Goal: Task Accomplishment & Management: Manage account settings

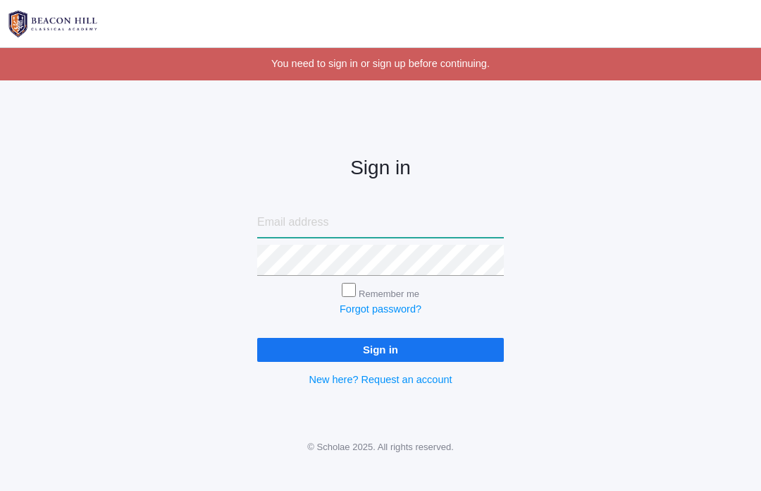
type input "ribkabrodt@gmail.com"
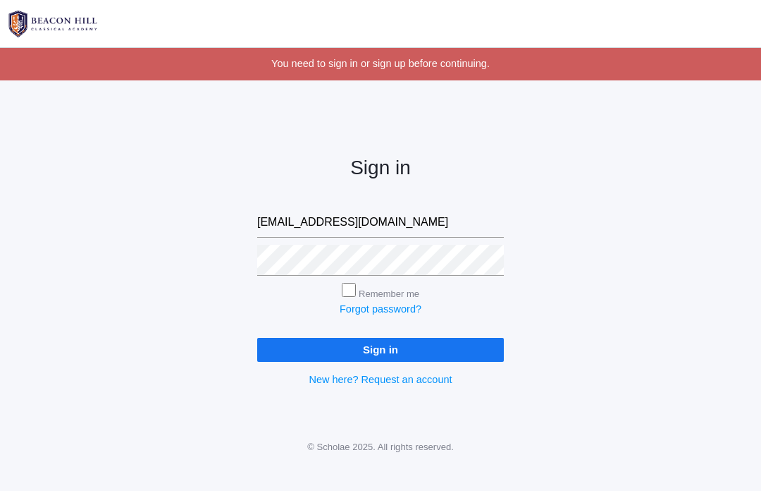
click at [381, 347] on input "Sign in" at bounding box center [380, 349] width 247 height 23
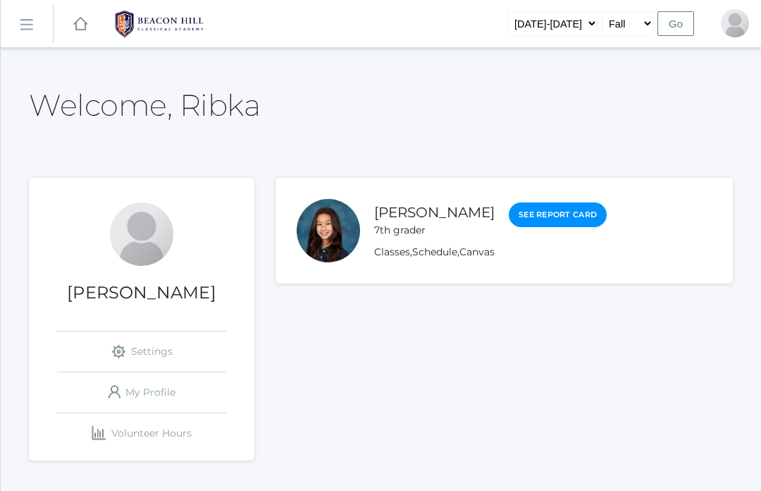
click at [30, 26] on rect at bounding box center [26, 25] width 23 height 23
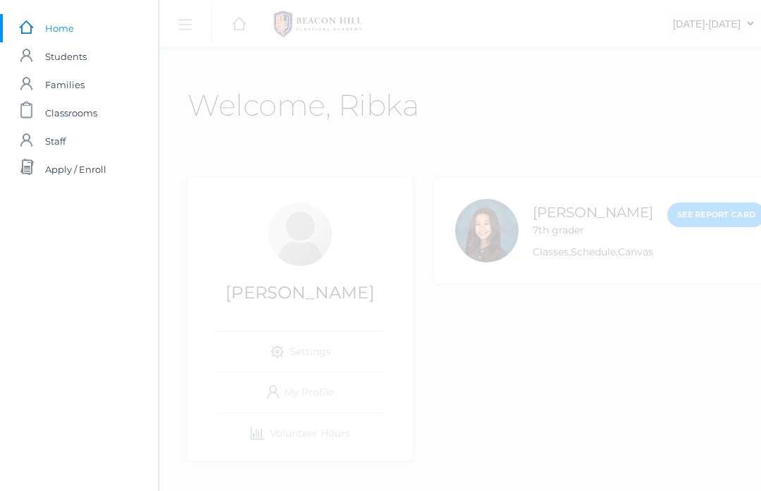
click at [49, 64] on span "Students" at bounding box center [66, 56] width 42 height 28
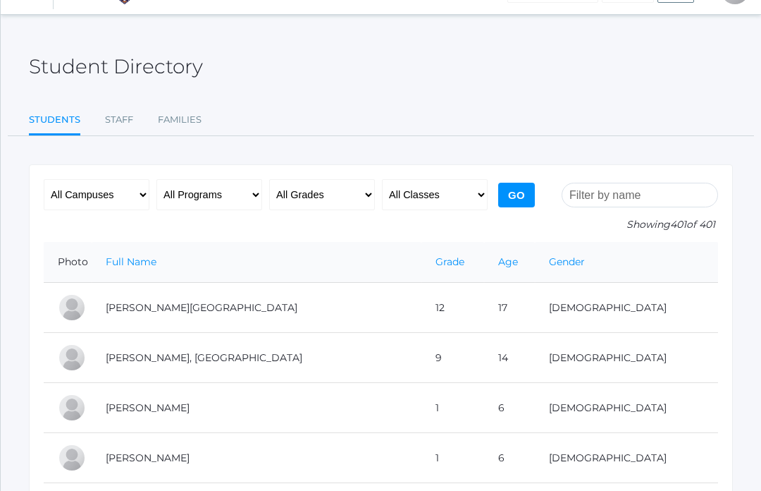
scroll to position [47, 0]
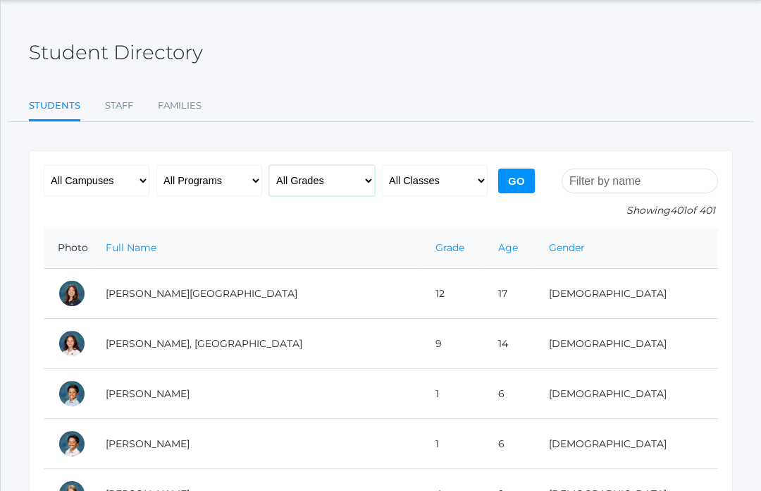
click at [322, 173] on select "All Grades Grammar - Kindergarten - 1st Grade - 2nd Grade - 3rd Grade - 4th Gra…" at bounding box center [322, 180] width 106 height 31
select select "7"
click at [515, 182] on input "Go" at bounding box center [516, 181] width 37 height 25
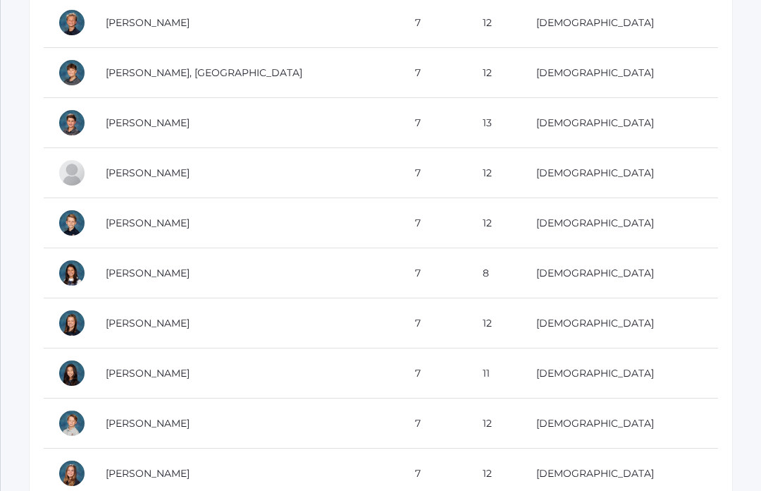
scroll to position [329, 0]
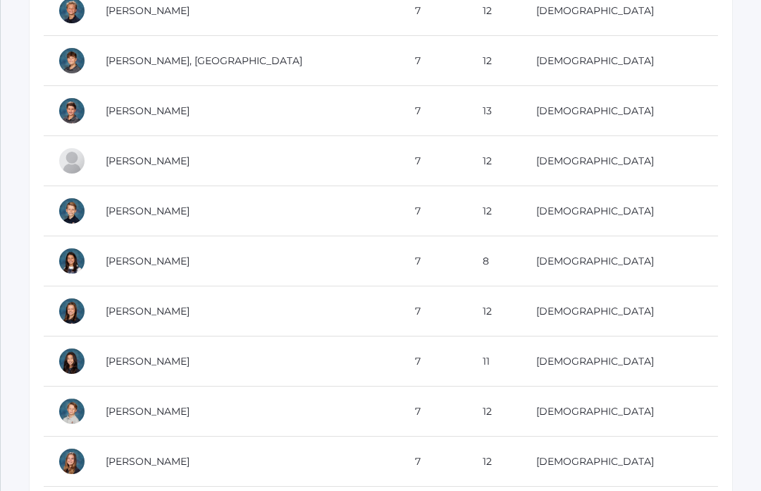
click at [654, 169] on td "[DEMOGRAPHIC_DATA]" at bounding box center [620, 162] width 196 height 50
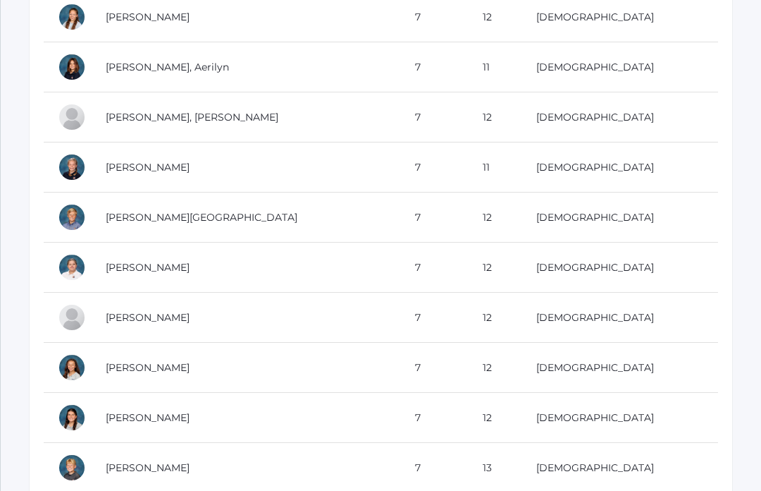
scroll to position [1024, 0]
click at [63, 166] on div at bounding box center [72, 167] width 28 height 28
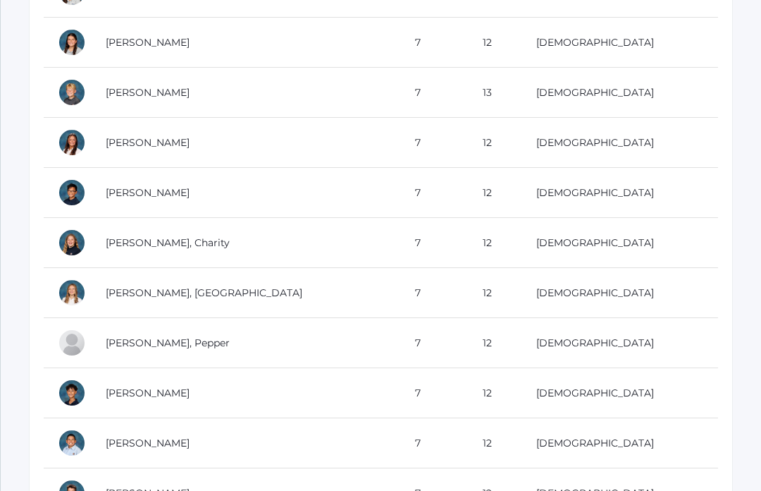
scroll to position [1401, 0]
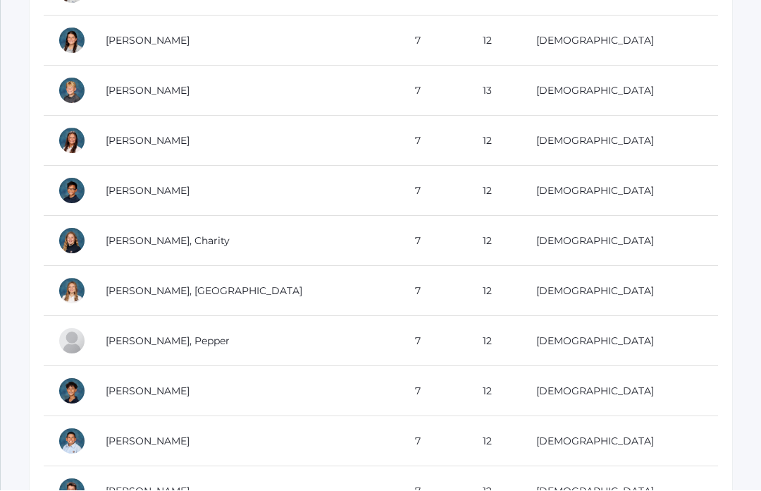
click at [68, 344] on div at bounding box center [72, 341] width 28 height 28
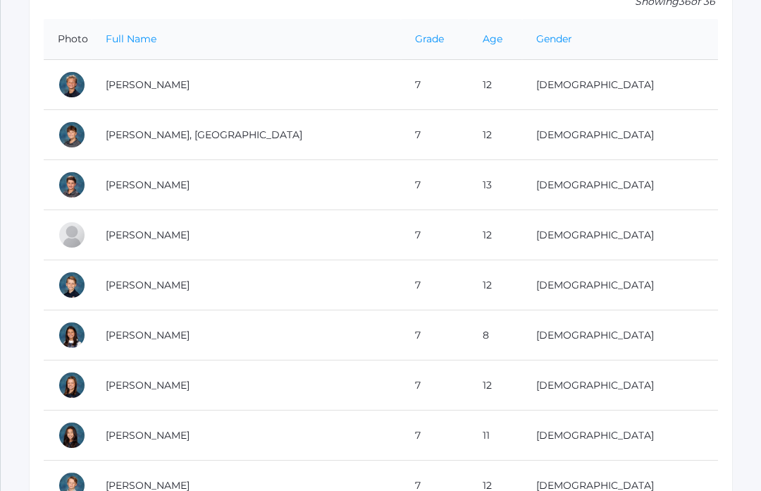
scroll to position [267, 0]
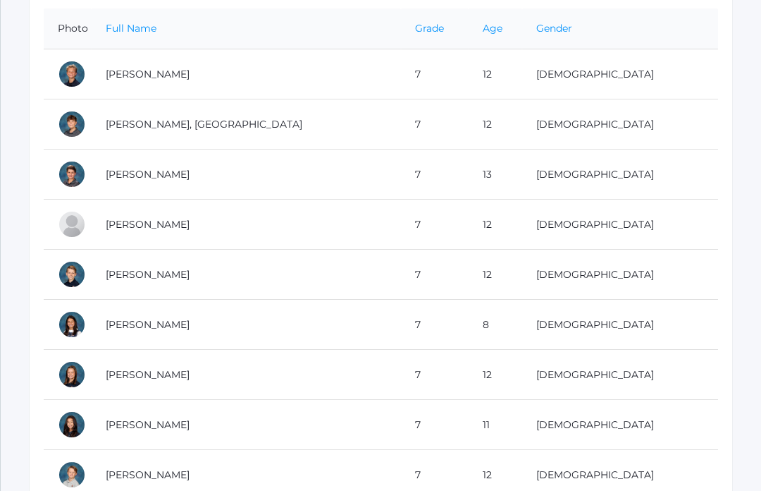
click at [255, 413] on td "Brodt, Reagan" at bounding box center [247, 425] width 310 height 50
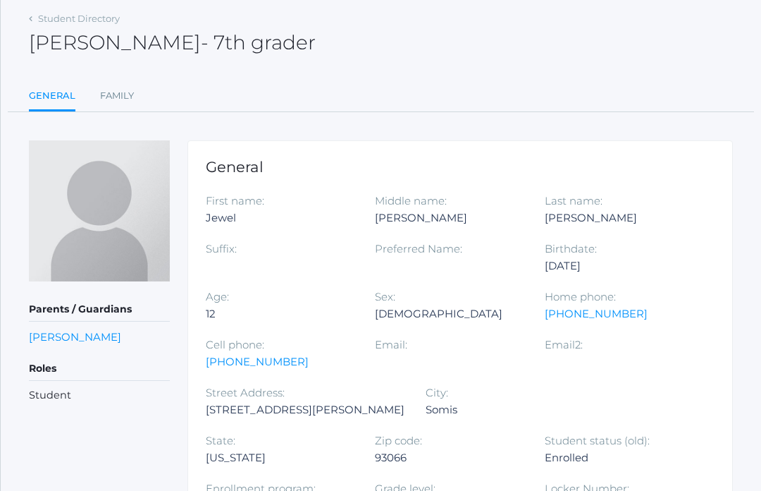
scroll to position [61, 0]
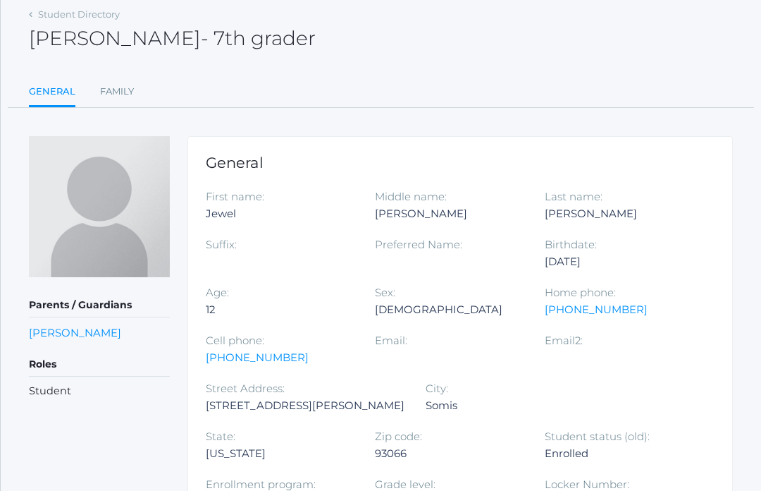
click at [52, 336] on link "Laura Beaudry" at bounding box center [75, 332] width 92 height 13
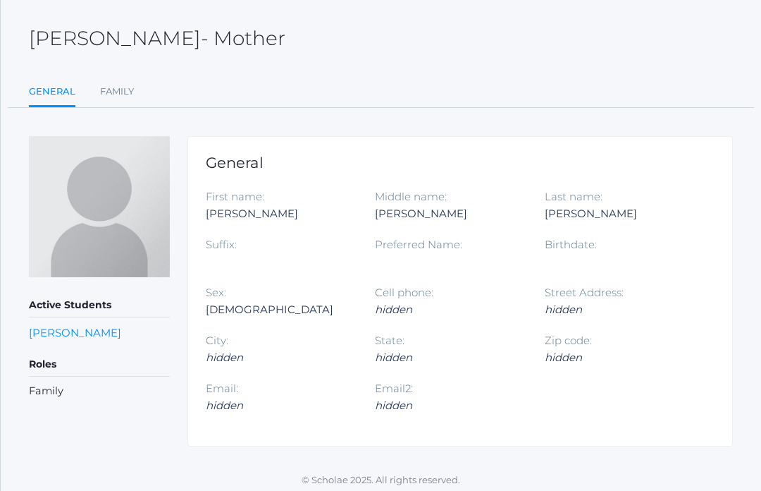
scroll to position [17, 0]
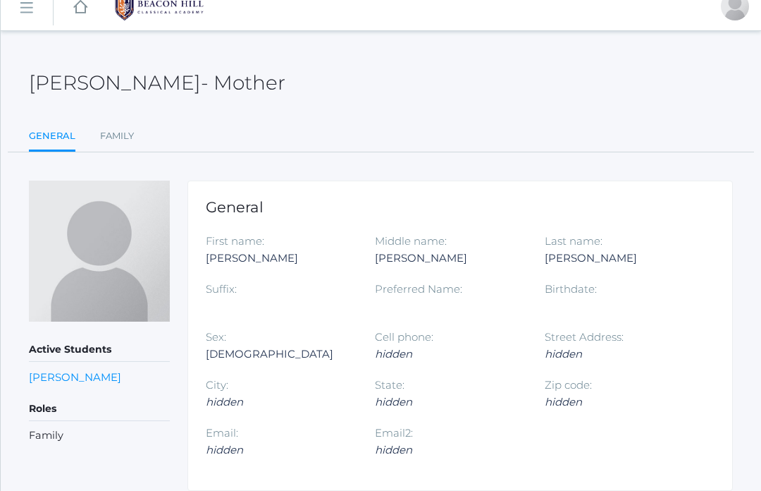
click at [38, 377] on link "Jewel Beaudry" at bounding box center [75, 376] width 92 height 13
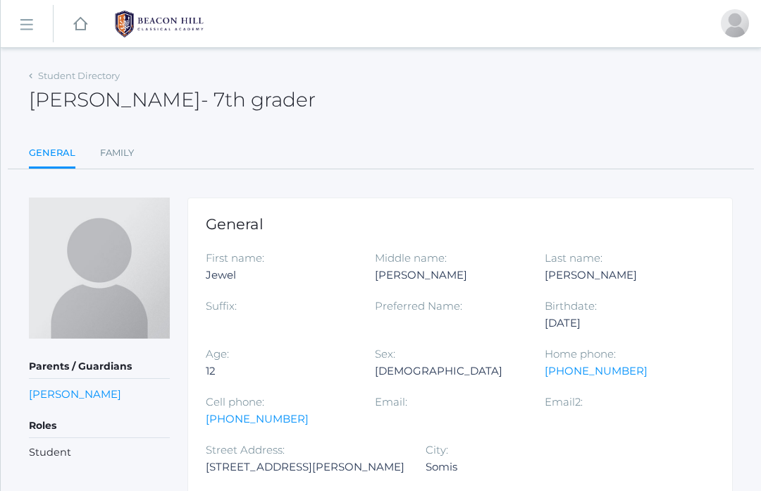
click at [83, 390] on link "Laura Beaudry" at bounding box center [75, 393] width 92 height 13
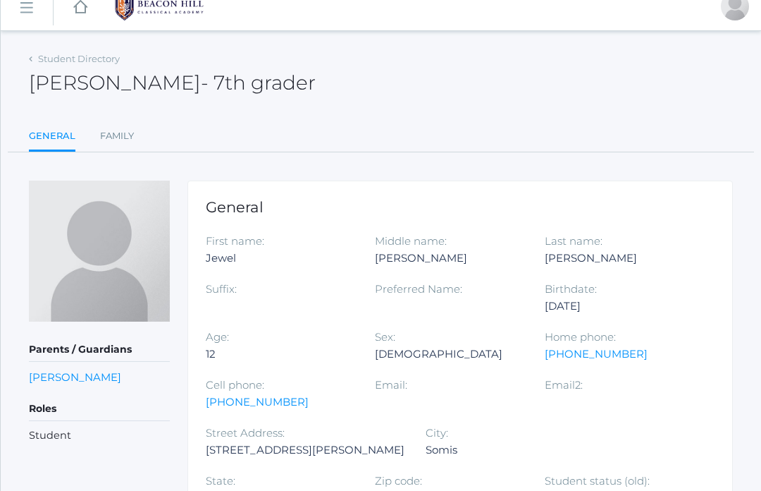
scroll to position [49, 0]
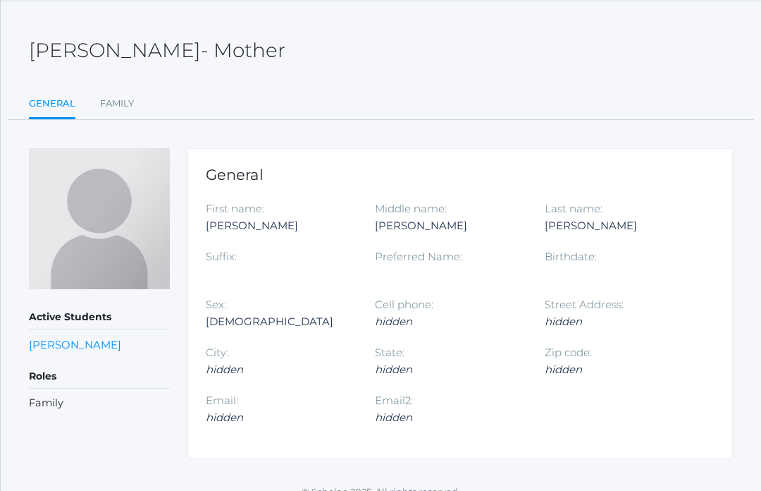
scroll to position [66, 0]
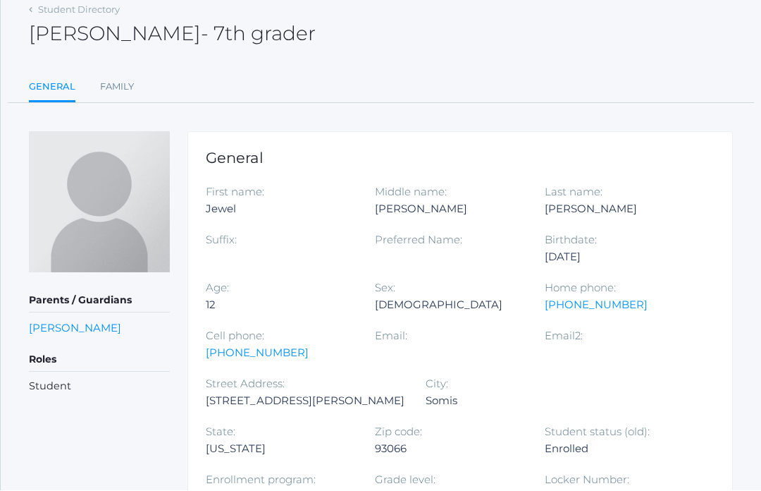
scroll to position [111, 0]
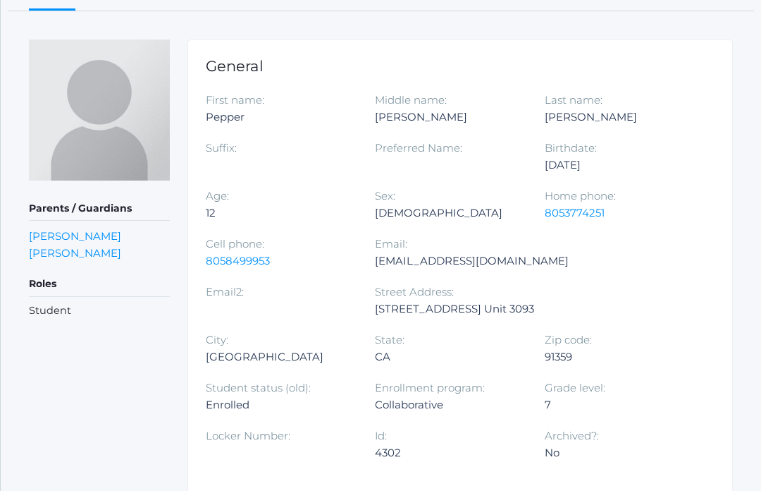
scroll to position [161, 0]
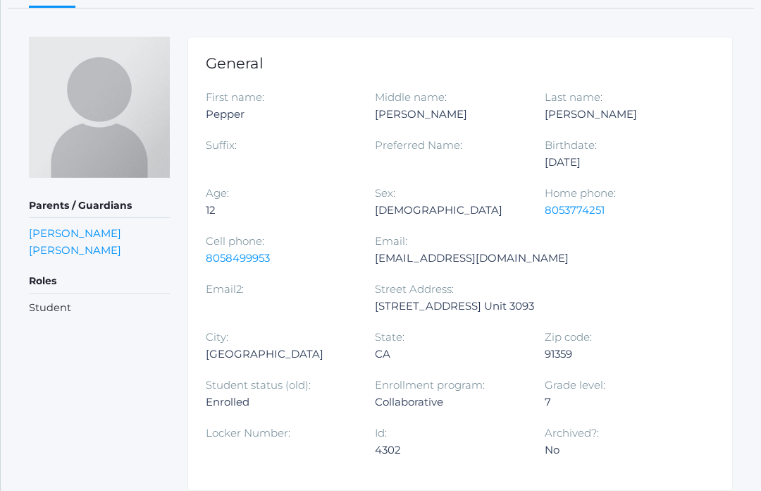
click at [45, 230] on link "[PERSON_NAME]" at bounding box center [75, 232] width 92 height 13
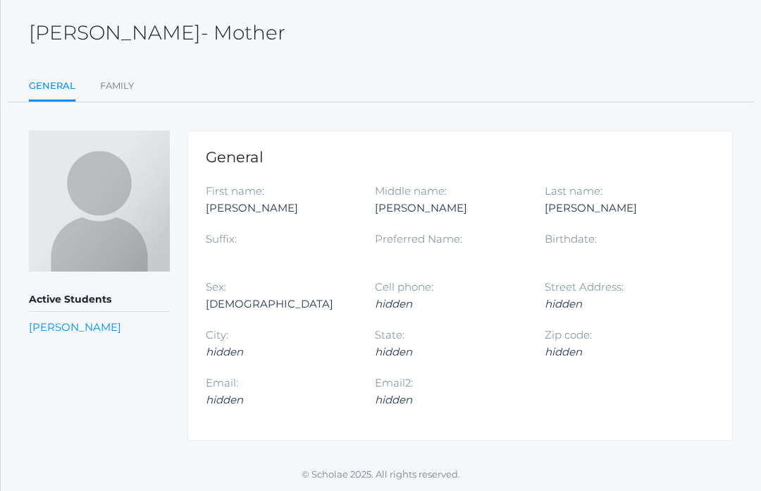
scroll to position [17, 0]
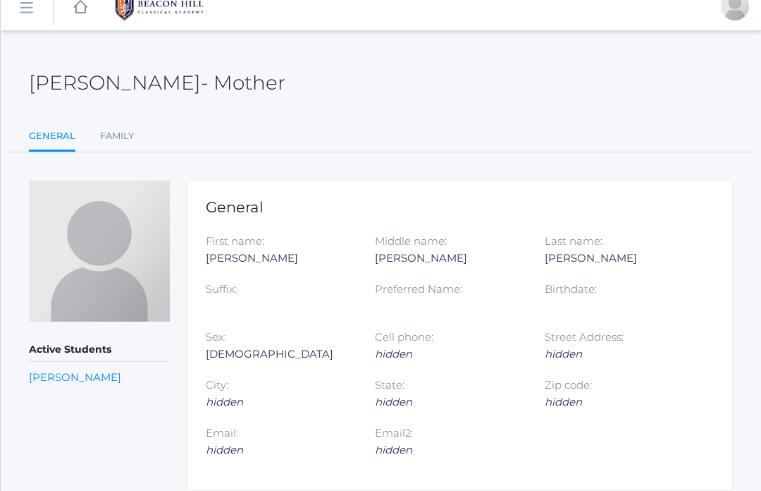
click at [45, 372] on link "Pepper Ramirez Franco" at bounding box center [75, 376] width 92 height 13
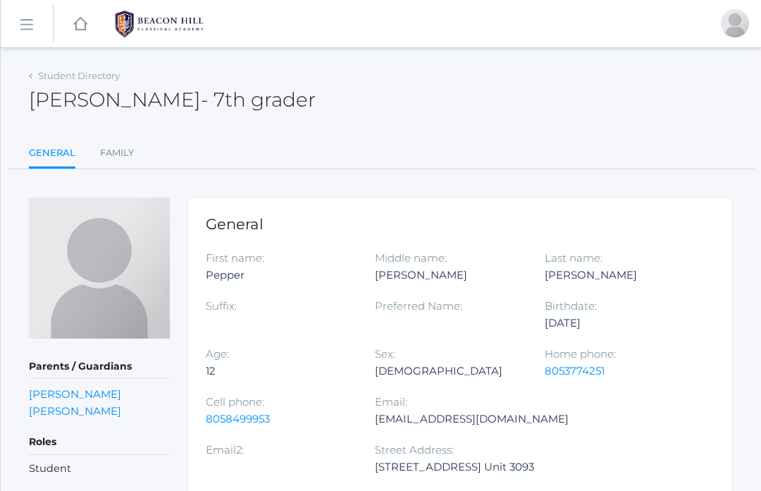
click at [40, 410] on link "Joel Ramirez" at bounding box center [75, 410] width 92 height 13
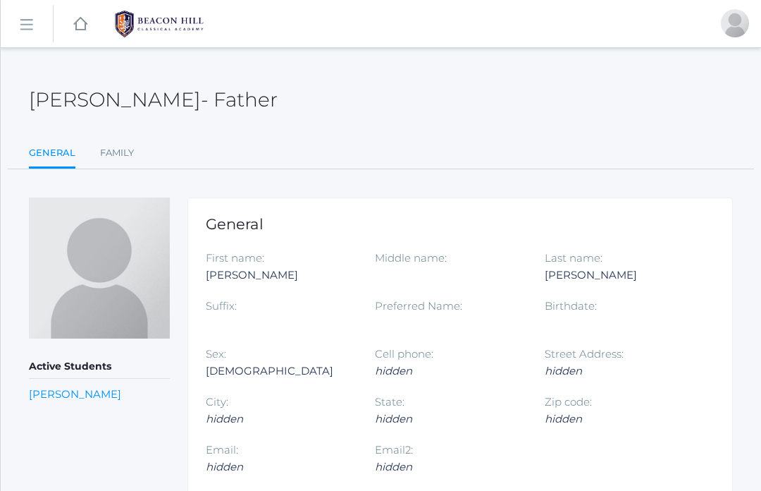
click at [68, 387] on link "Pepper Ramirez Franco" at bounding box center [75, 393] width 92 height 13
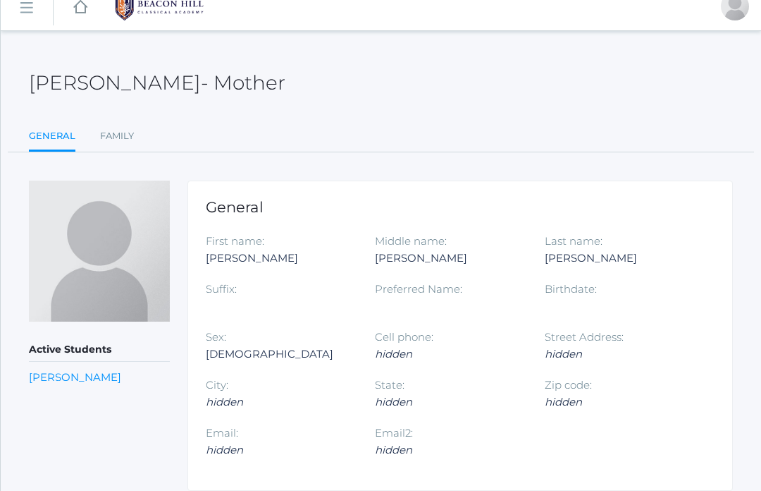
scroll to position [66, 0]
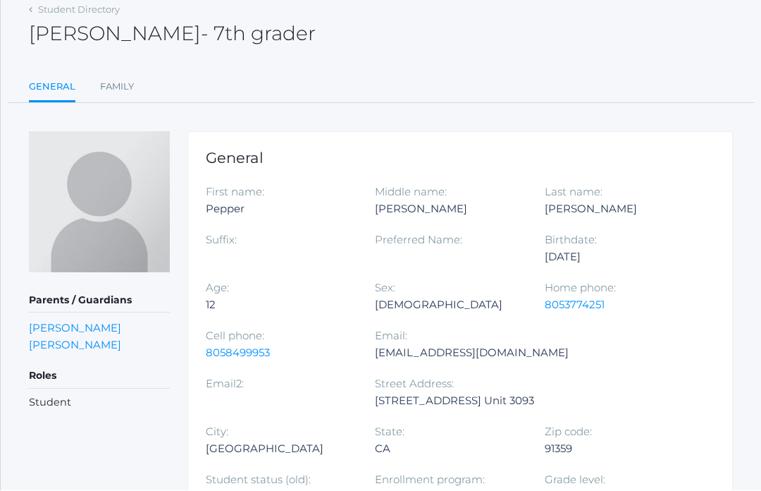
scroll to position [209, 0]
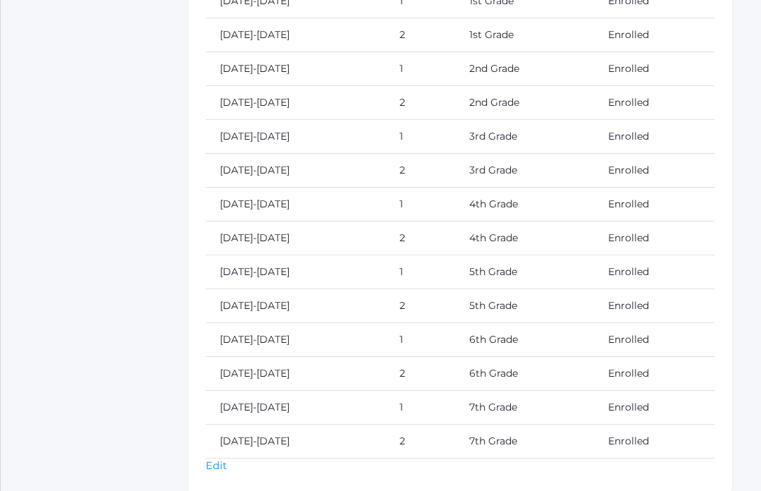
scroll to position [733, 0]
click at [221, 469] on link "Edit" at bounding box center [216, 464] width 21 height 13
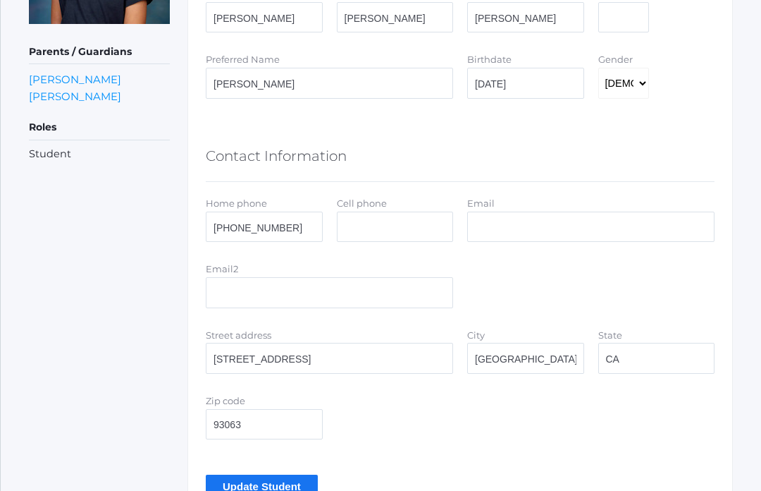
scroll to position [350, 0]
click at [310, 490] on input "Update Student" at bounding box center [262, 485] width 112 height 23
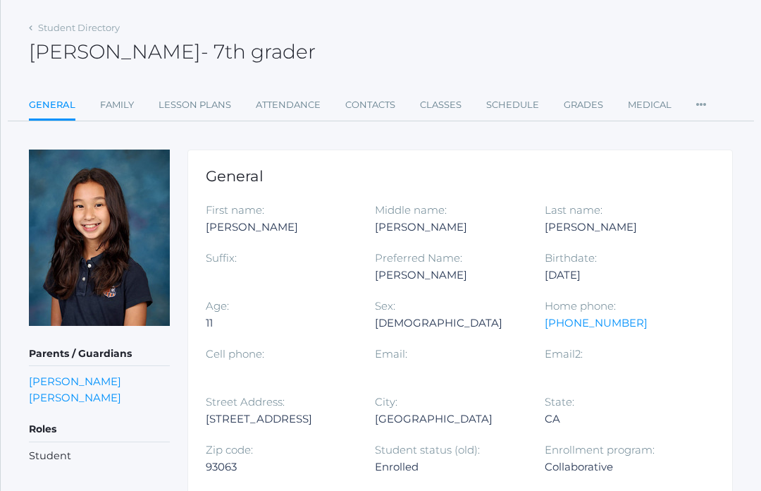
scroll to position [82, 0]
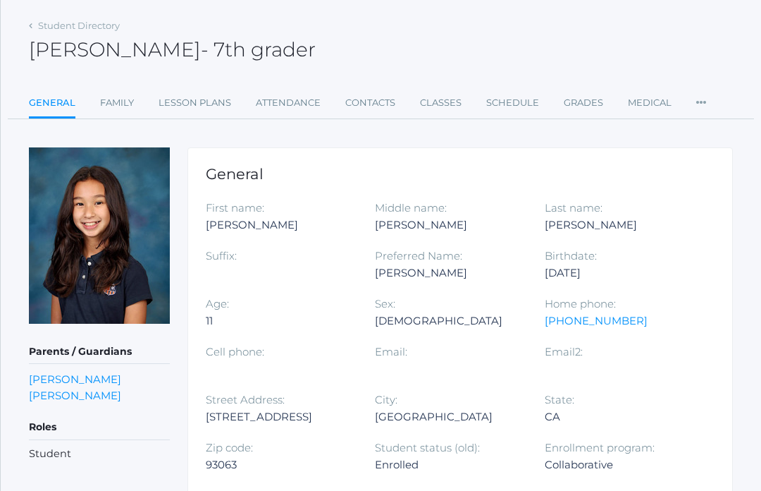
click at [264, 104] on link "Attendance" at bounding box center [288, 104] width 65 height 28
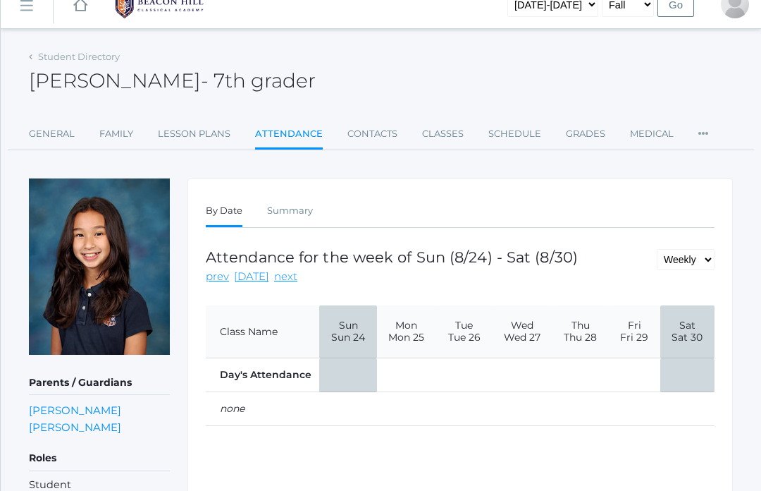
click at [367, 138] on link "Contacts" at bounding box center [373, 134] width 50 height 28
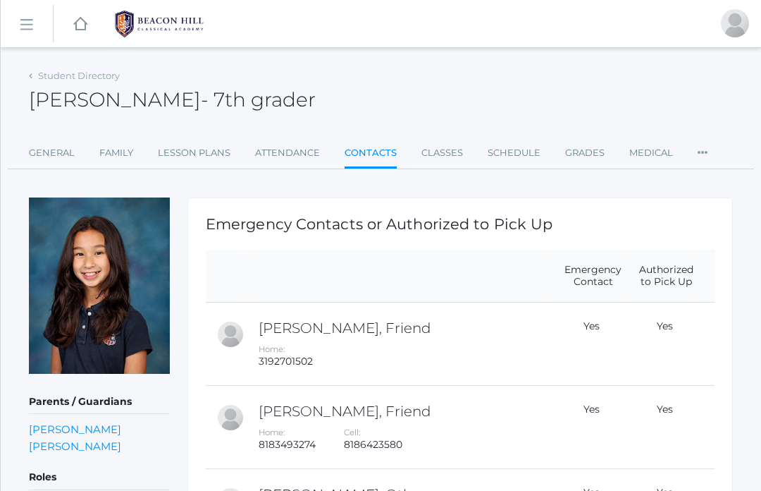
click at [433, 139] on link "Classes" at bounding box center [443, 153] width 42 height 28
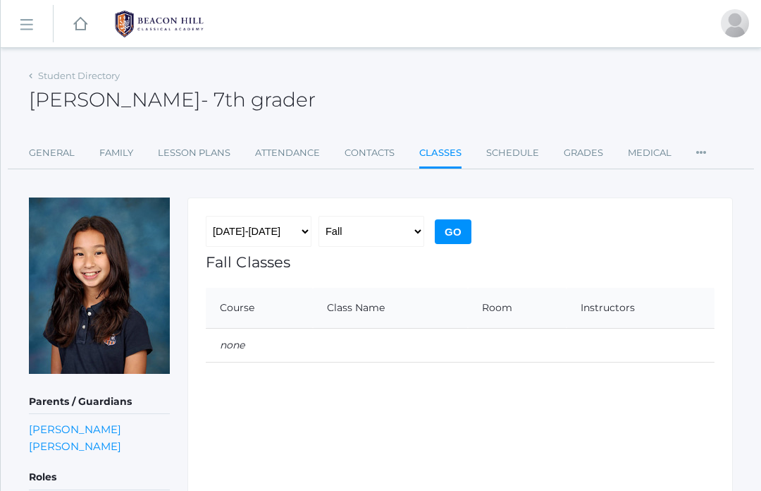
click at [500, 150] on link "Schedule" at bounding box center [512, 153] width 53 height 28
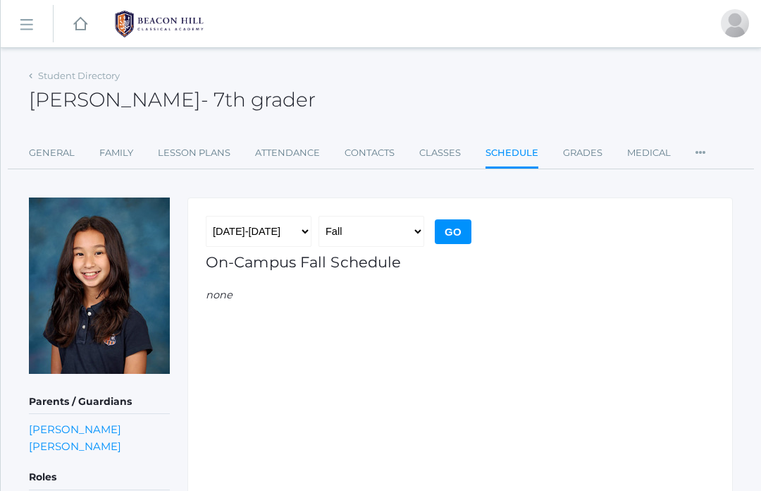
click at [572, 163] on link "Grades" at bounding box center [582, 153] width 39 height 28
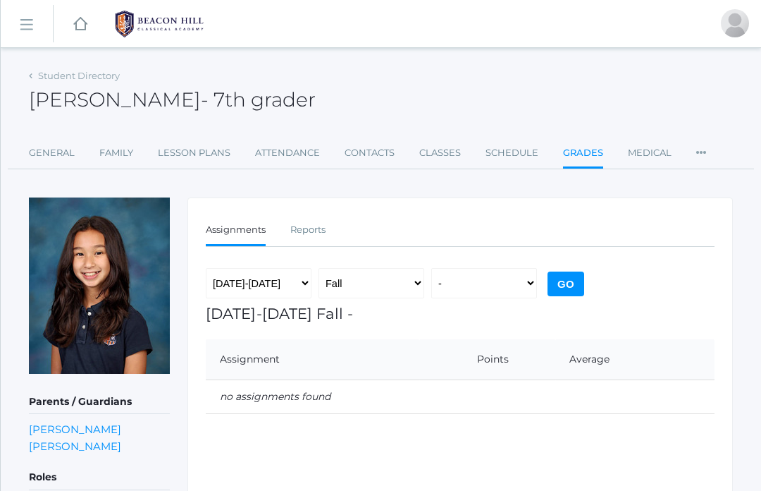
click at [648, 160] on link "Medical" at bounding box center [650, 153] width 44 height 28
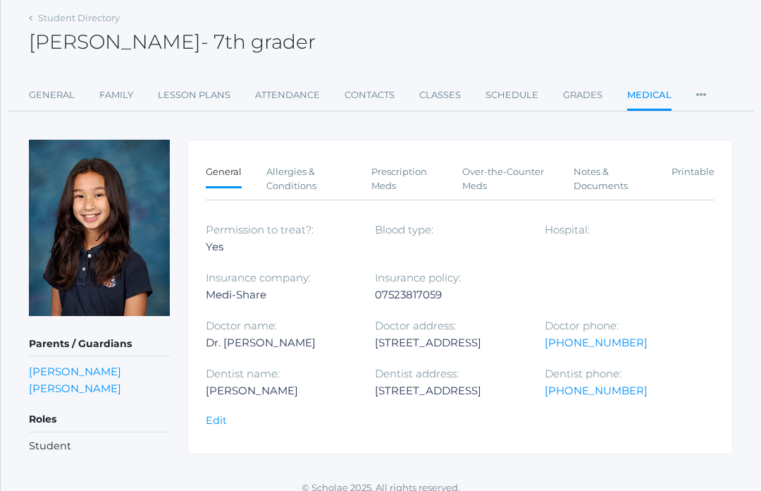
scroll to position [61, 0]
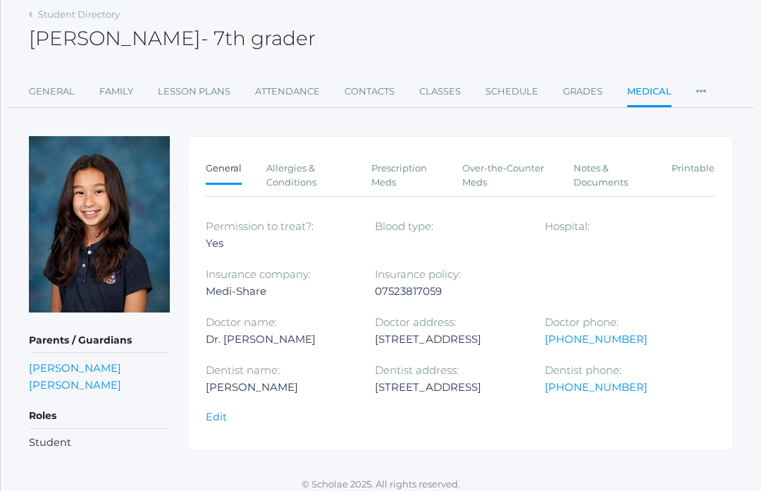
click at [207, 85] on link "Lesson Plans" at bounding box center [194, 92] width 73 height 28
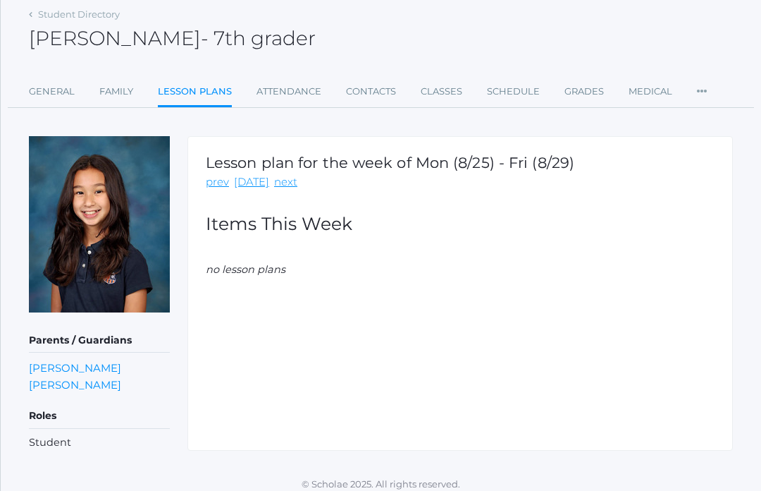
scroll to position [19, 0]
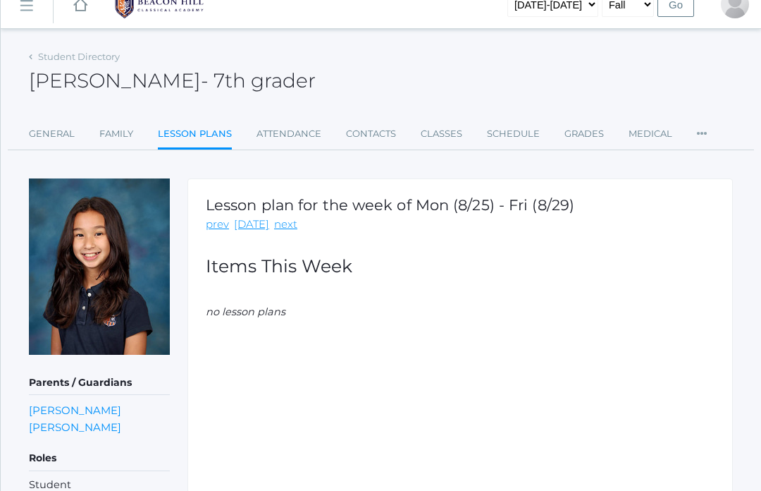
click at [105, 145] on link "Family" at bounding box center [116, 134] width 34 height 28
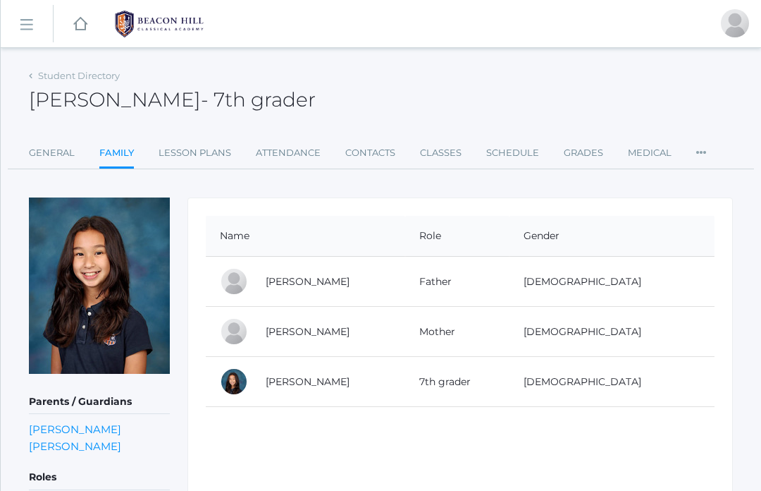
scroll to position [19, 0]
